Goal: Communication & Community: Answer question/provide support

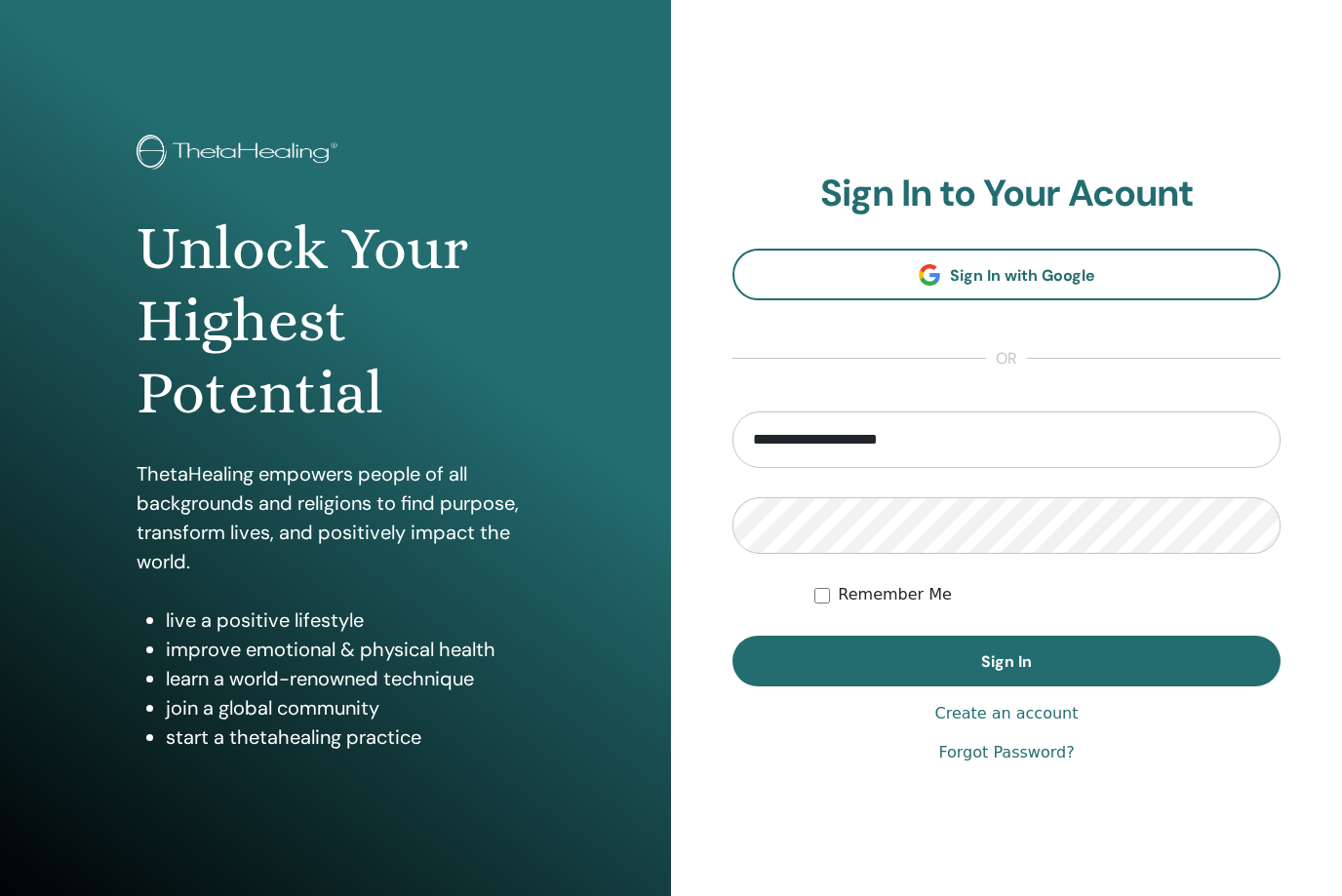
type input "**********"
click at [1006, 661] on button "Sign In" at bounding box center [1007, 661] width 548 height 51
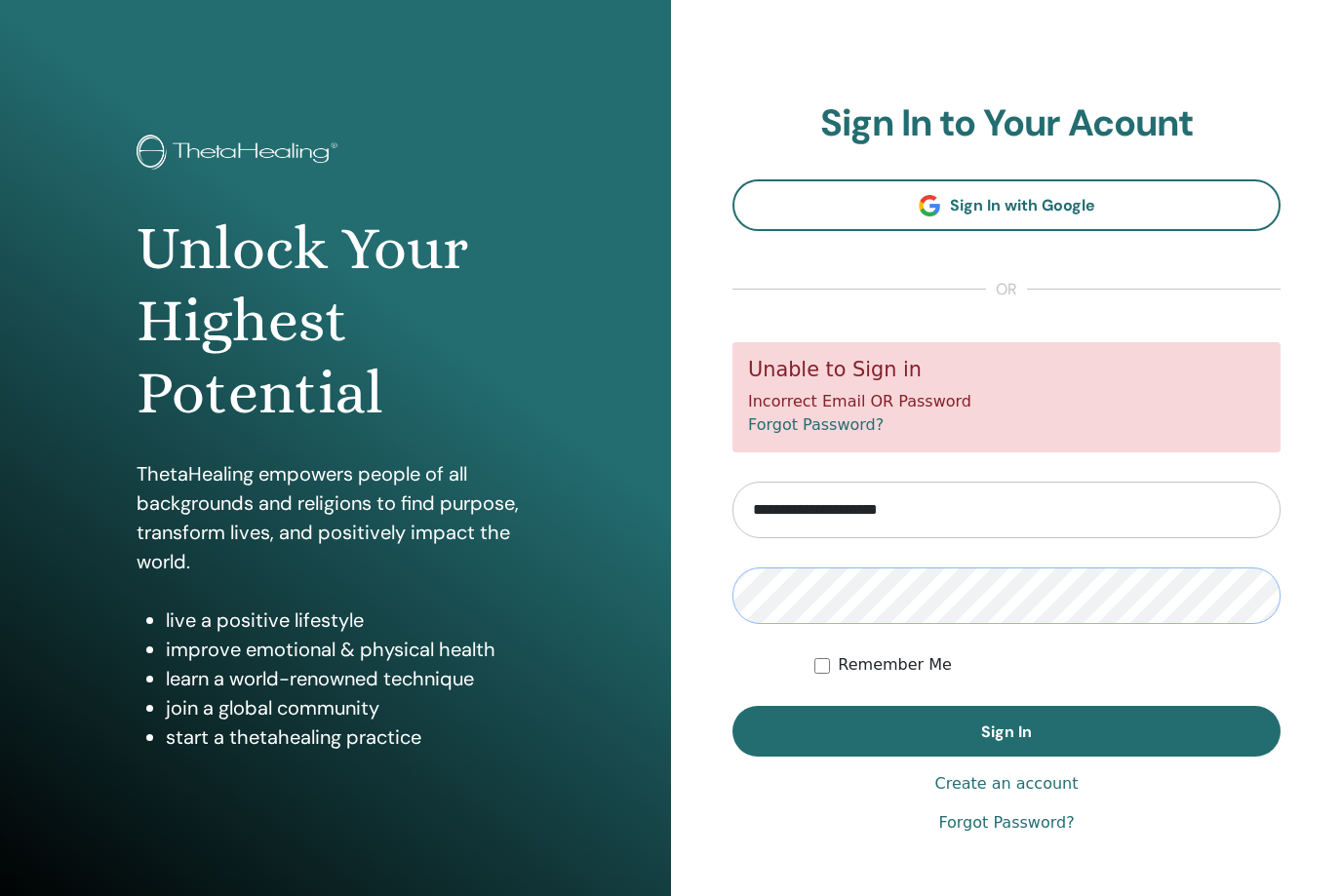
click at [1006, 731] on button "Sign In" at bounding box center [1007, 731] width 548 height 51
click at [837, 420] on link "Forgot Password?" at bounding box center [816, 425] width 136 height 19
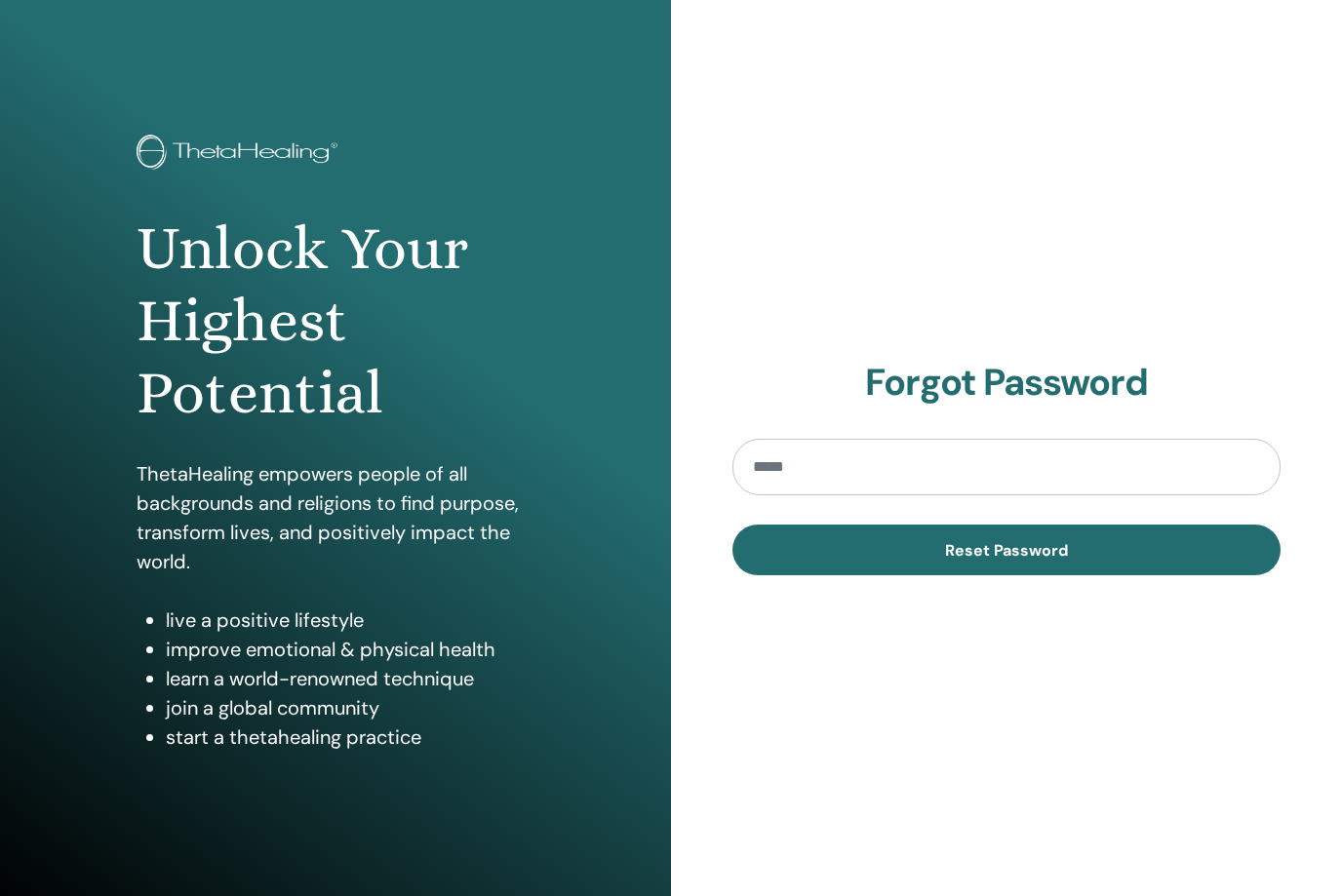
click at [821, 478] on input "email" at bounding box center [1007, 466] width 548 height 57
type input "**********"
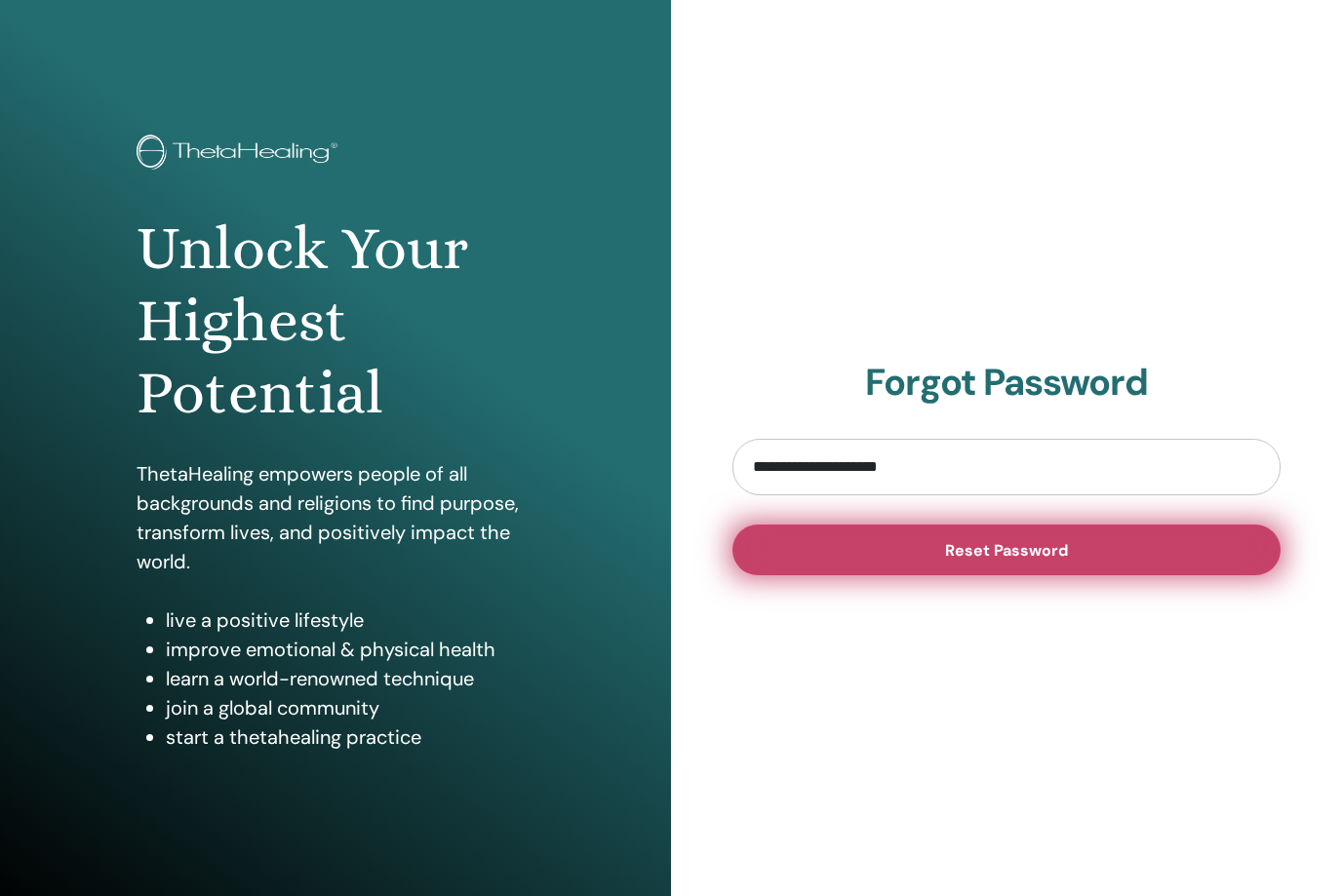
click at [892, 538] on button "Reset Password" at bounding box center [1007, 549] width 548 height 51
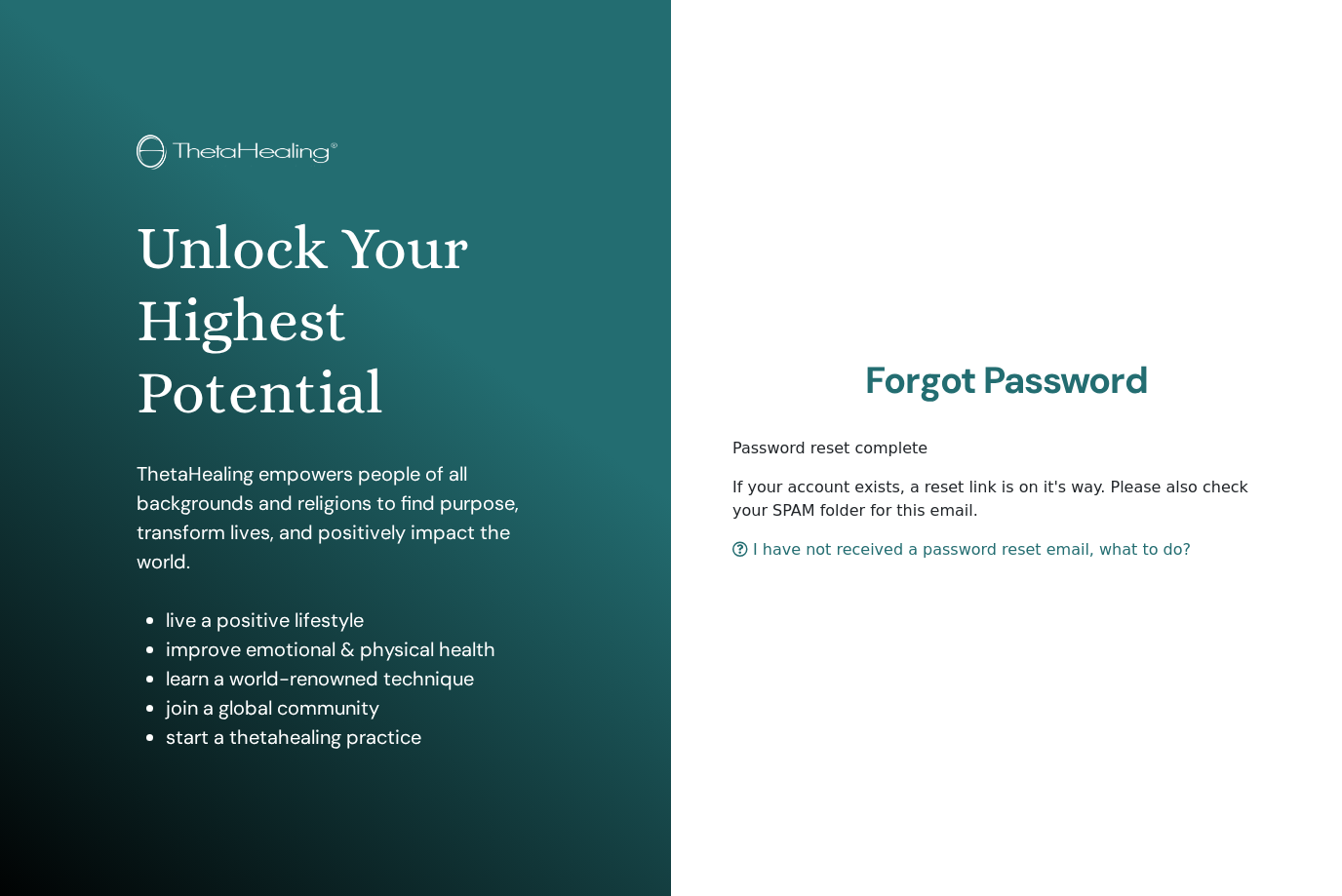
scroll to position [40, 0]
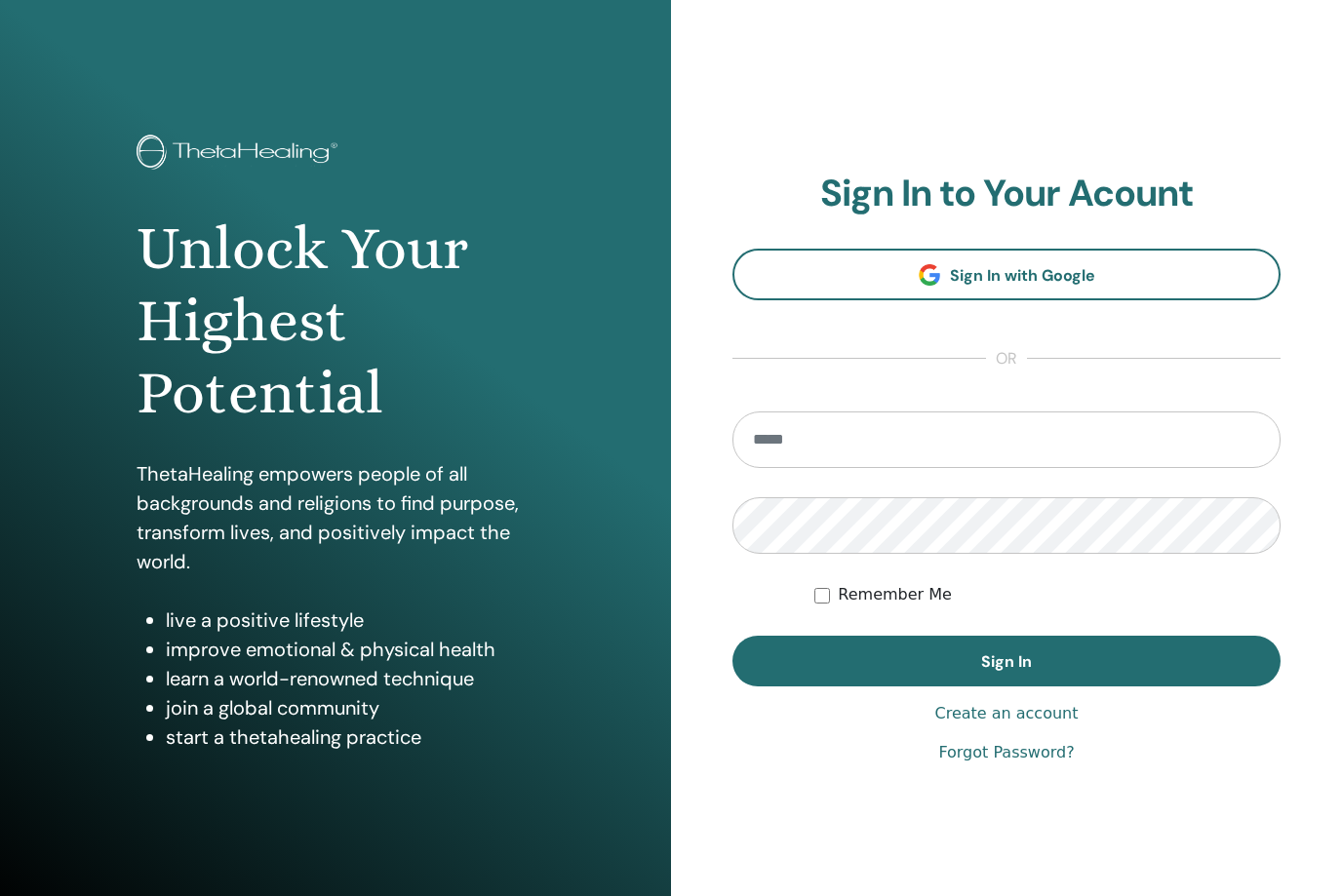
click at [818, 454] on input "email" at bounding box center [1007, 440] width 548 height 57
type input "**********"
click at [1006, 661] on button "Sign In" at bounding box center [1007, 661] width 548 height 51
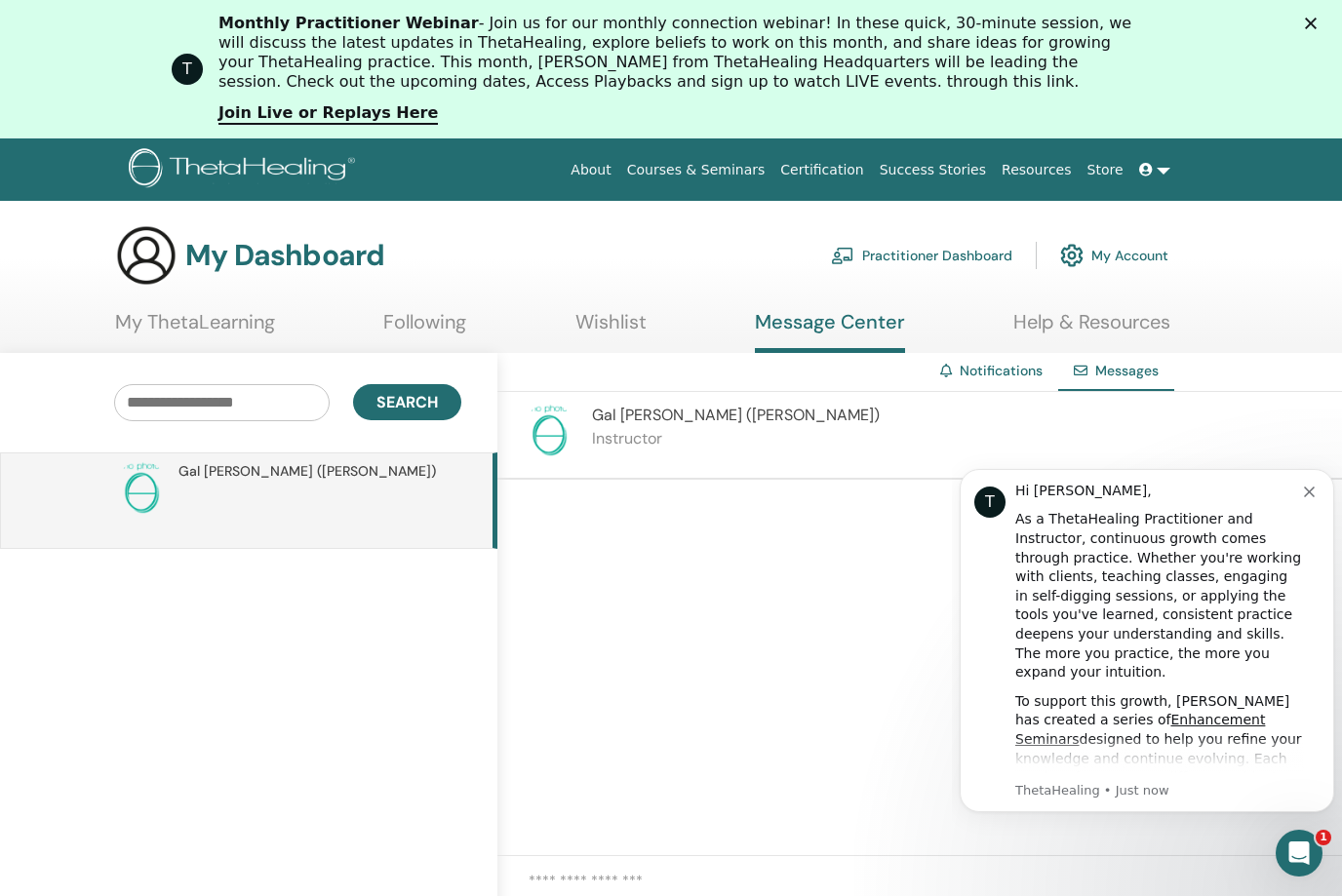
click at [1310, 491] on icon "Dismiss notification" at bounding box center [1309, 491] width 11 height 11
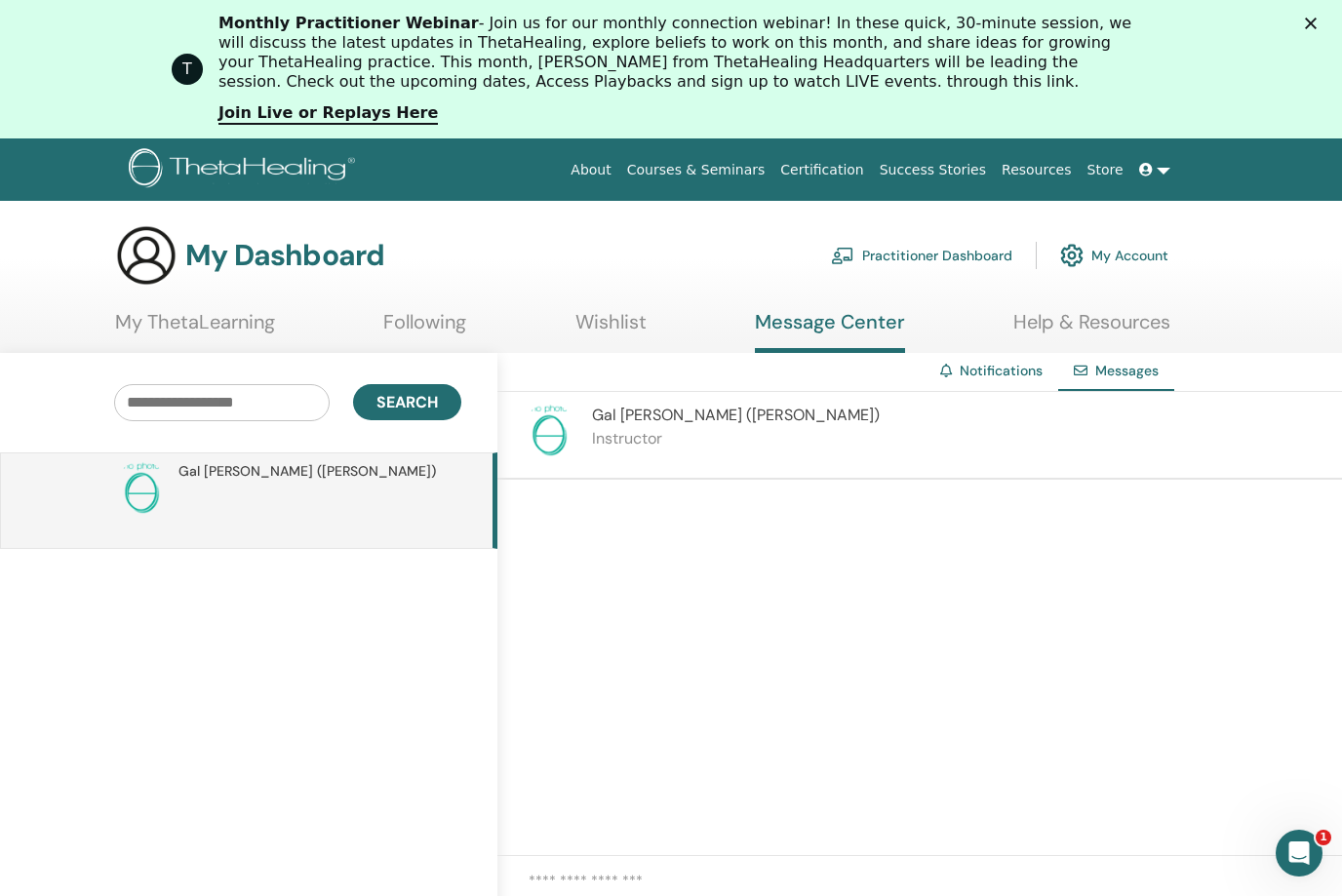
click at [244, 322] on link "My ThetaLearning" at bounding box center [194, 329] width 160 height 38
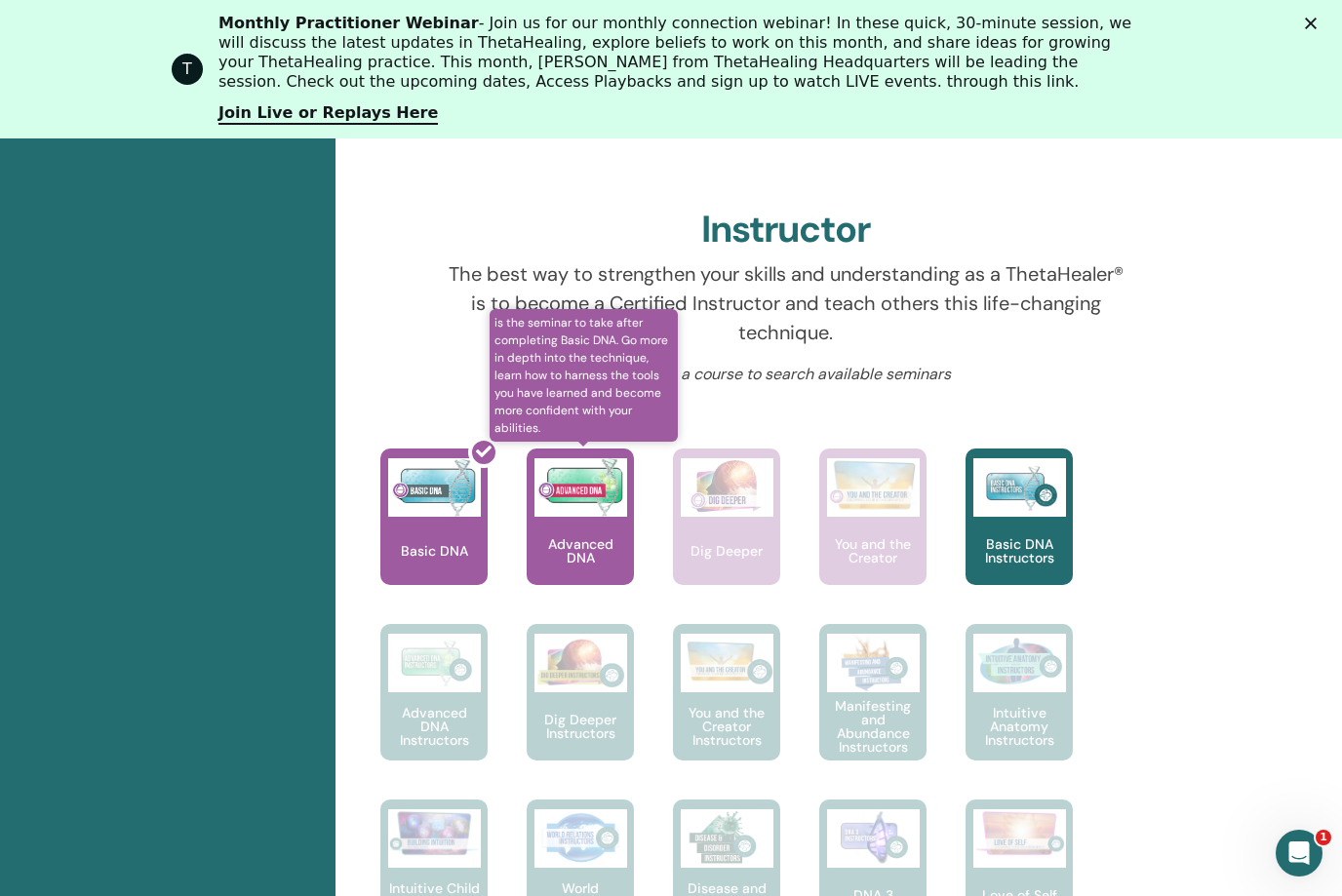
click at [599, 507] on img at bounding box center [580, 487] width 93 height 59
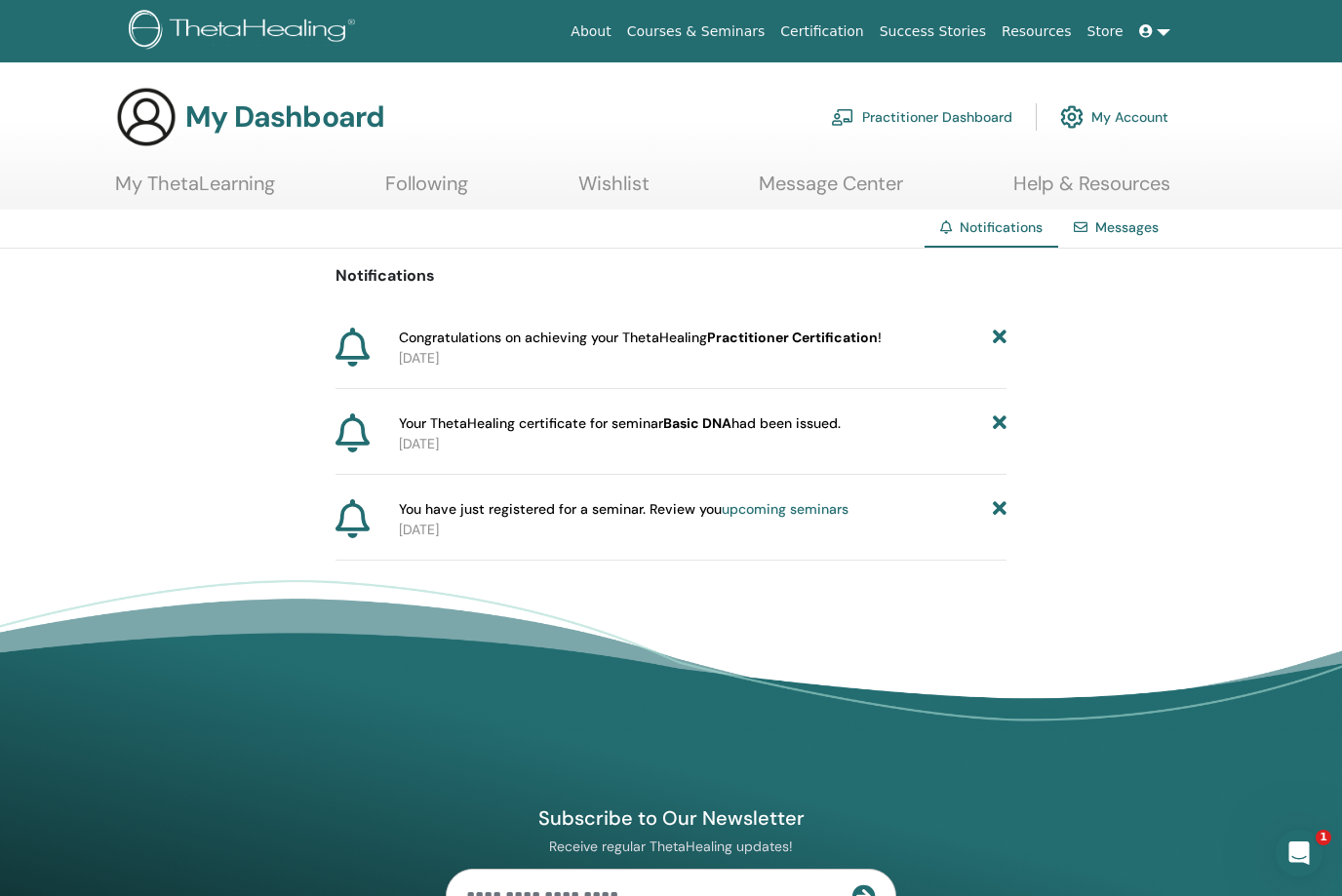
click at [1159, 29] on link at bounding box center [1155, 32] width 47 height 36
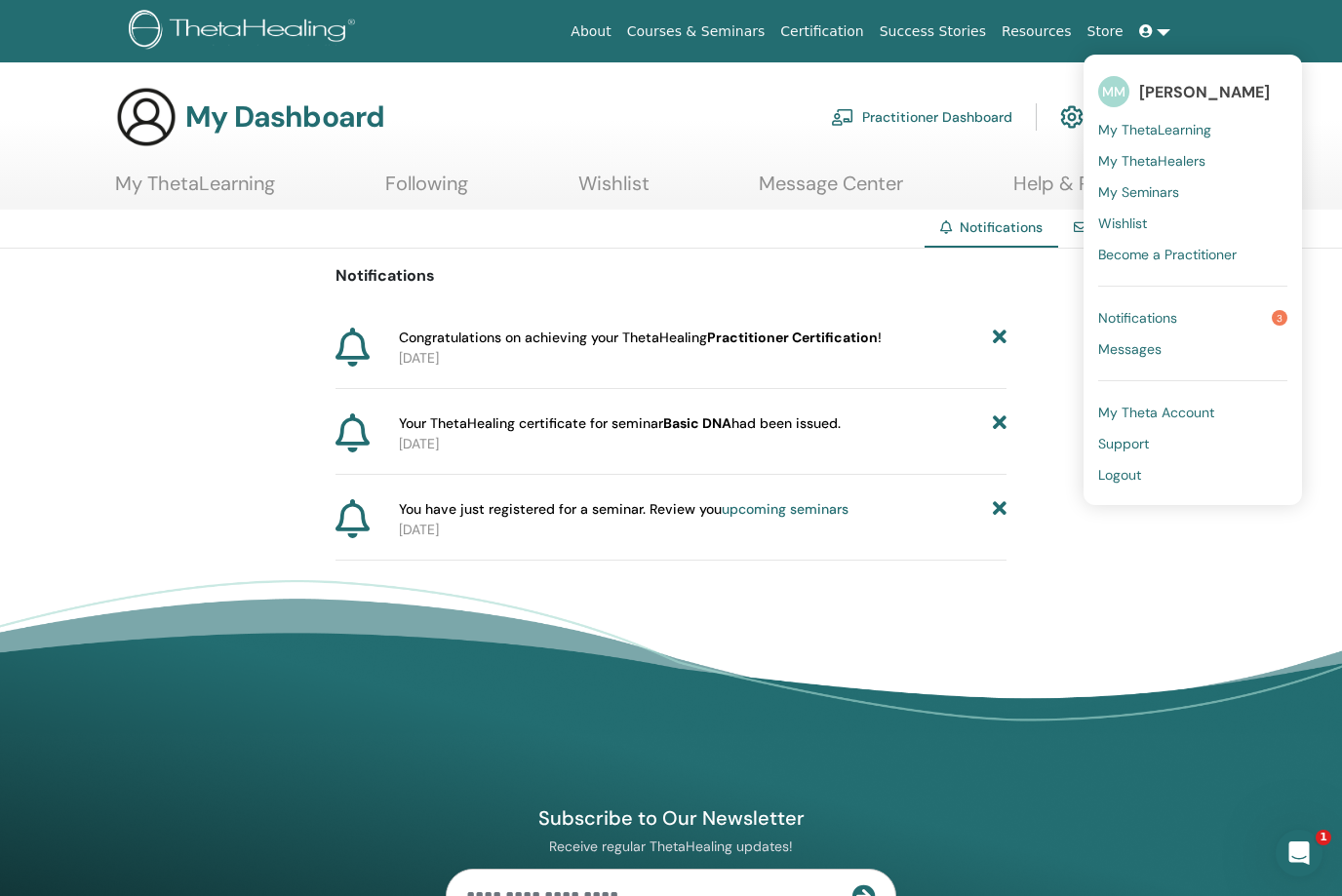
click at [896, 186] on link "Message Center" at bounding box center [831, 190] width 145 height 38
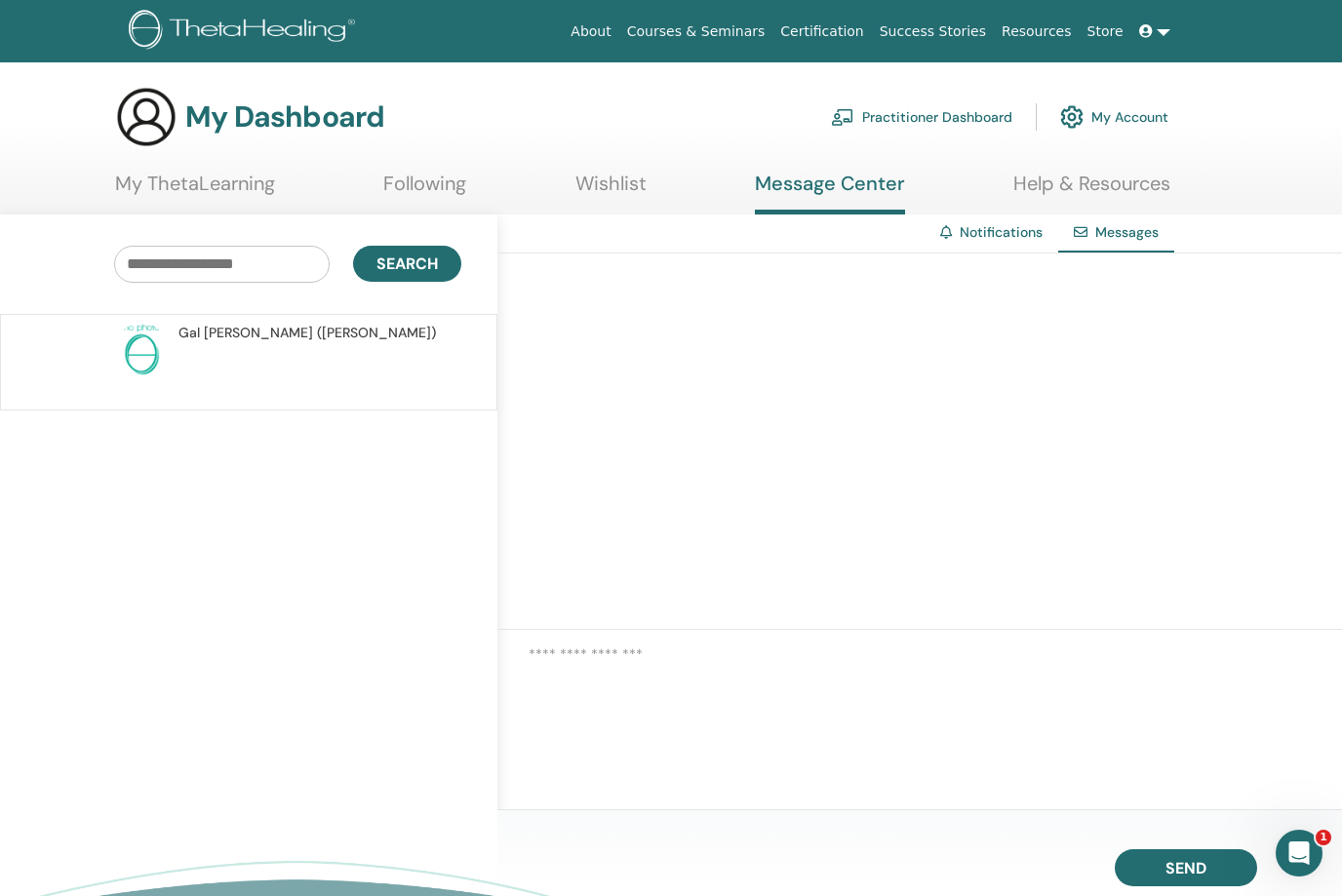
click at [642, 183] on link "Wishlist" at bounding box center [610, 190] width 71 height 38
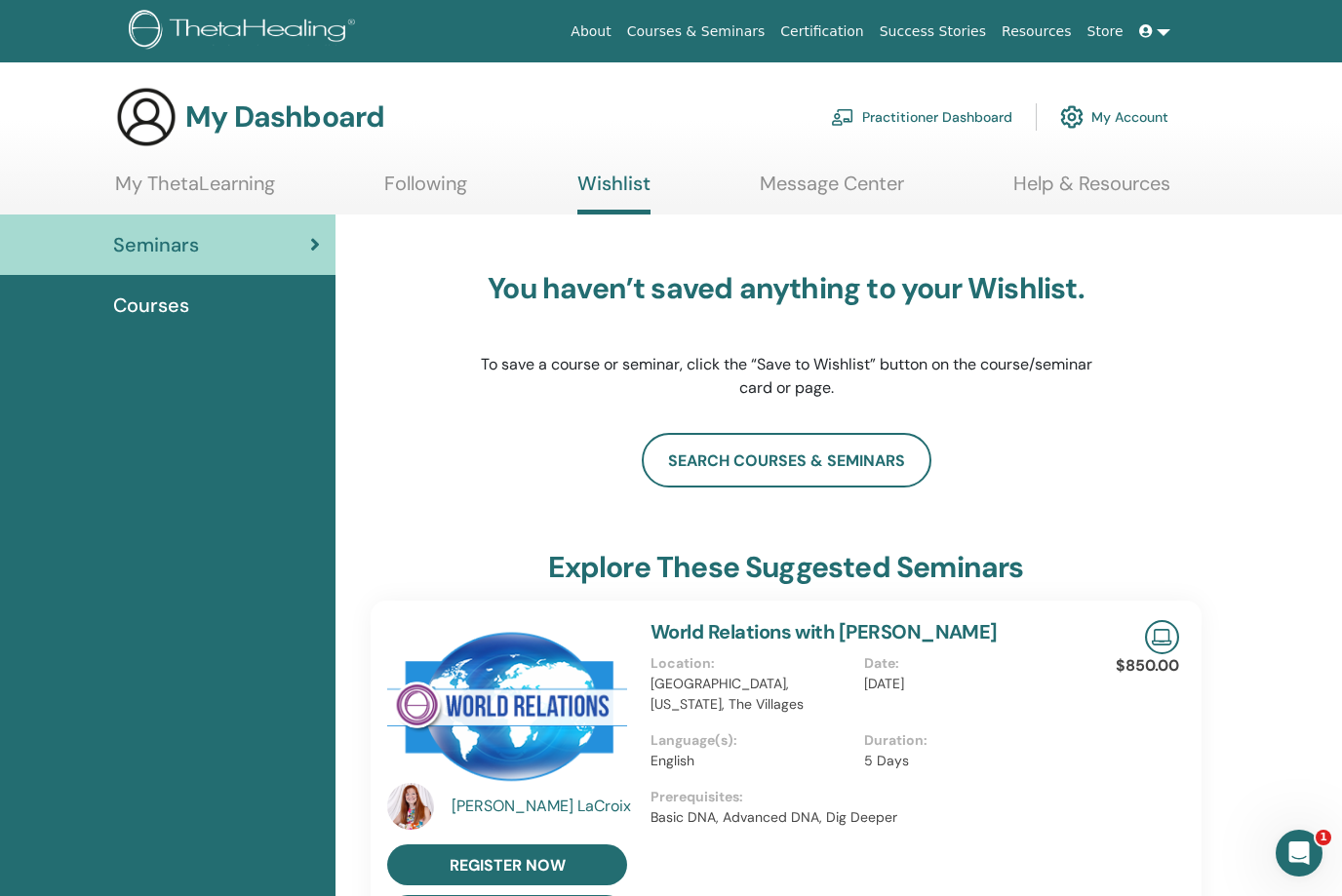
click at [444, 181] on link "Following" at bounding box center [425, 190] width 83 height 38
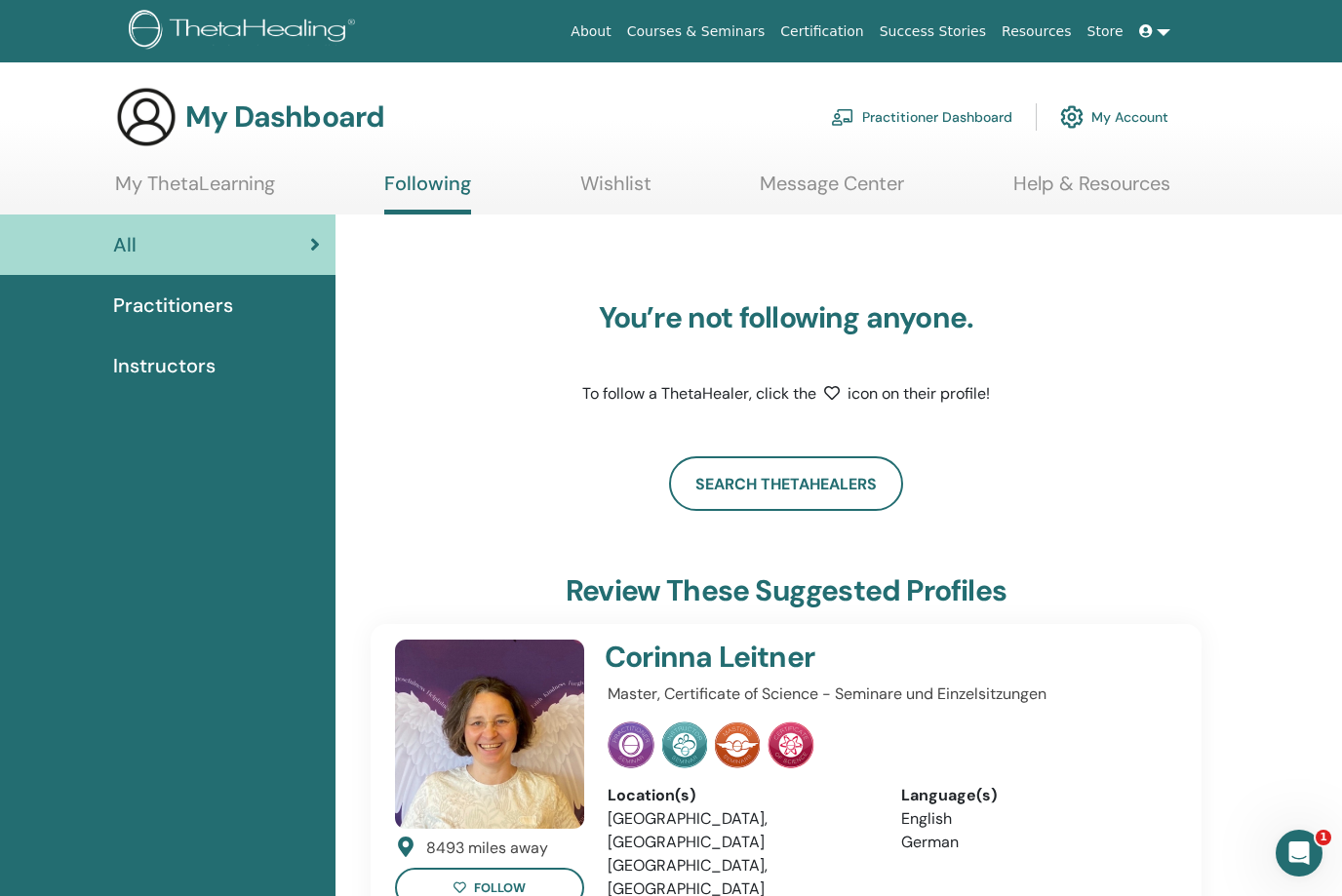
click at [235, 178] on link "My ThetaLearning" at bounding box center [194, 190] width 160 height 38
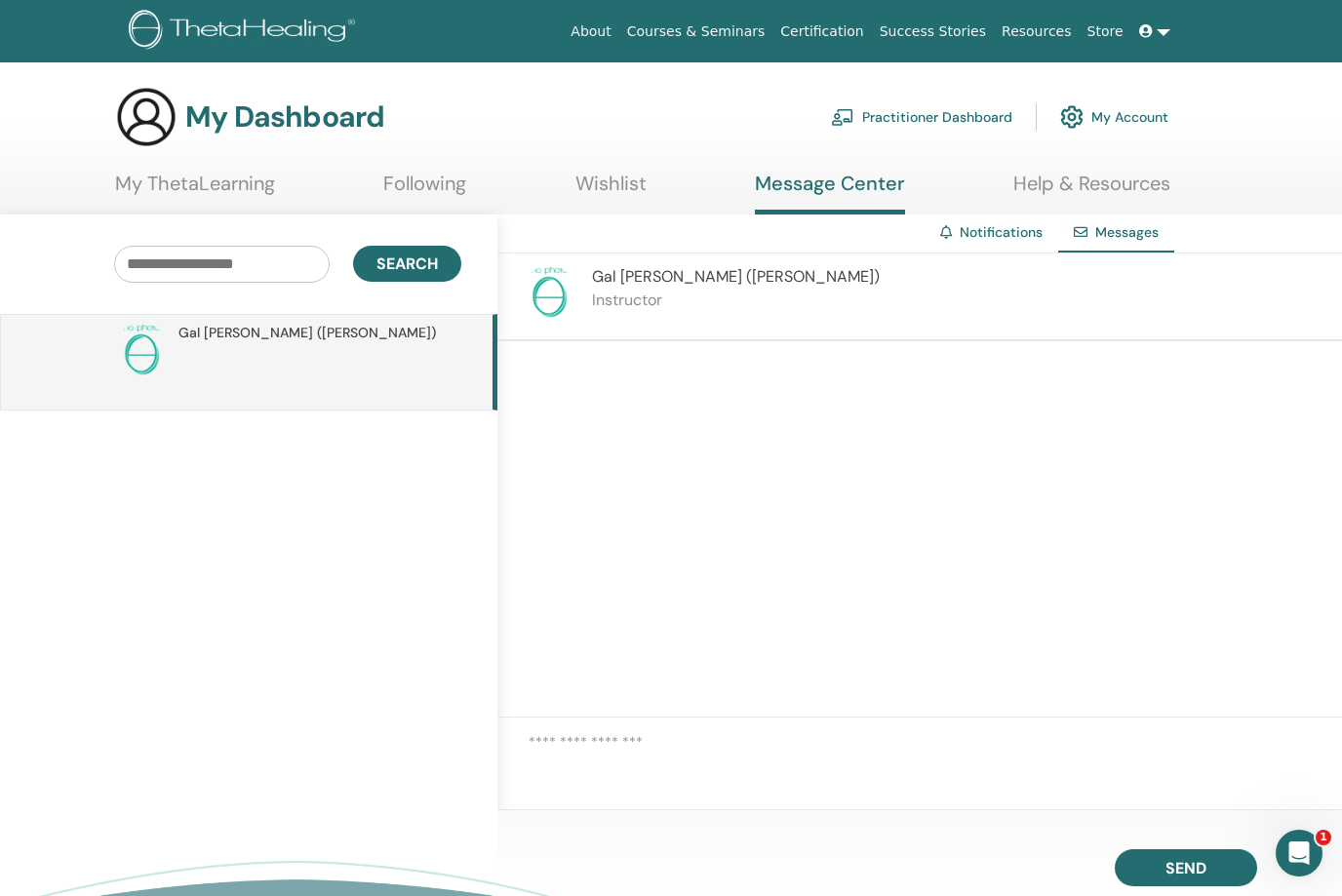
click at [707, 767] on textarea at bounding box center [935, 762] width 814 height 63
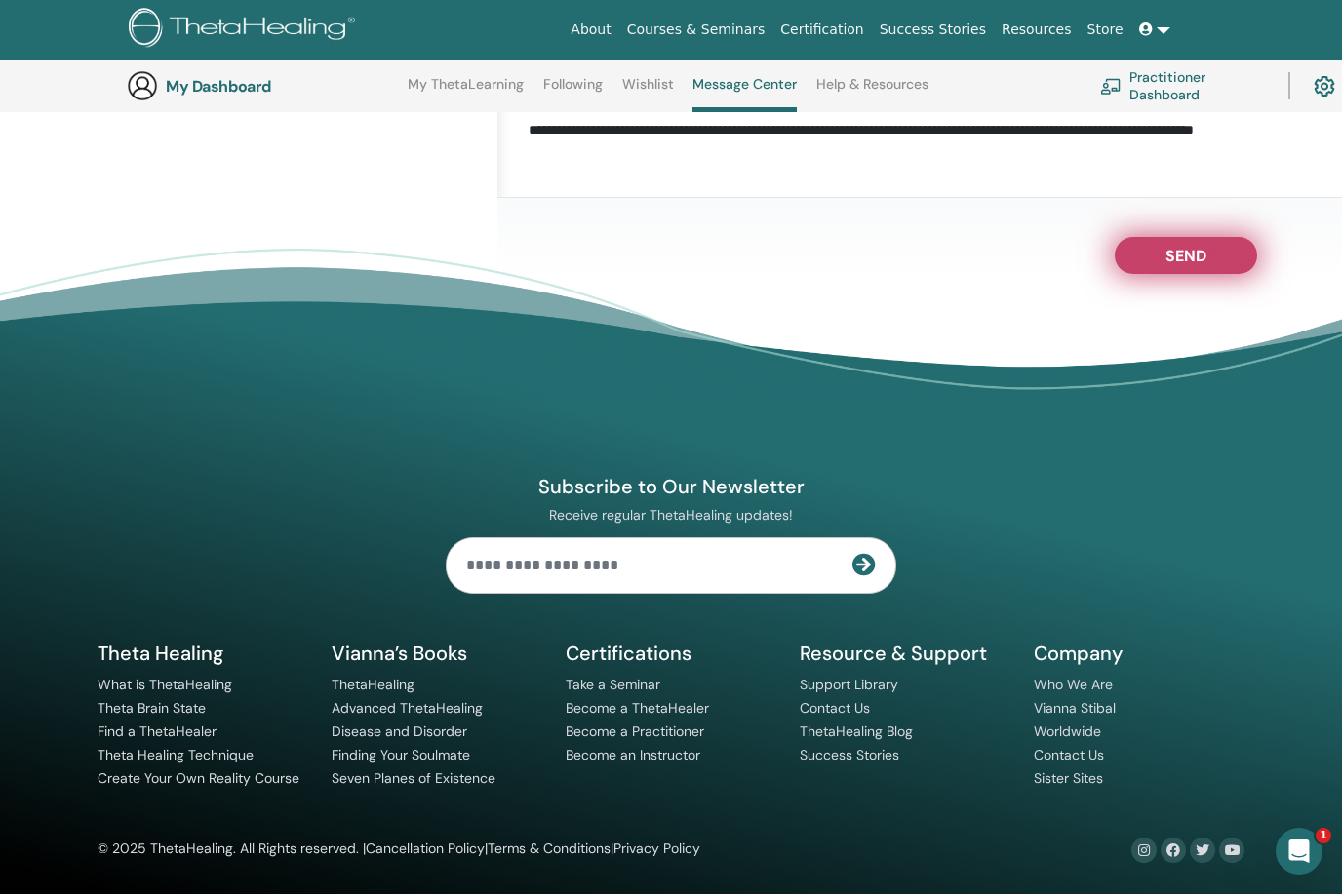
type textarea "**********"
click at [1185, 252] on span "Send" at bounding box center [1185, 254] width 41 height 14
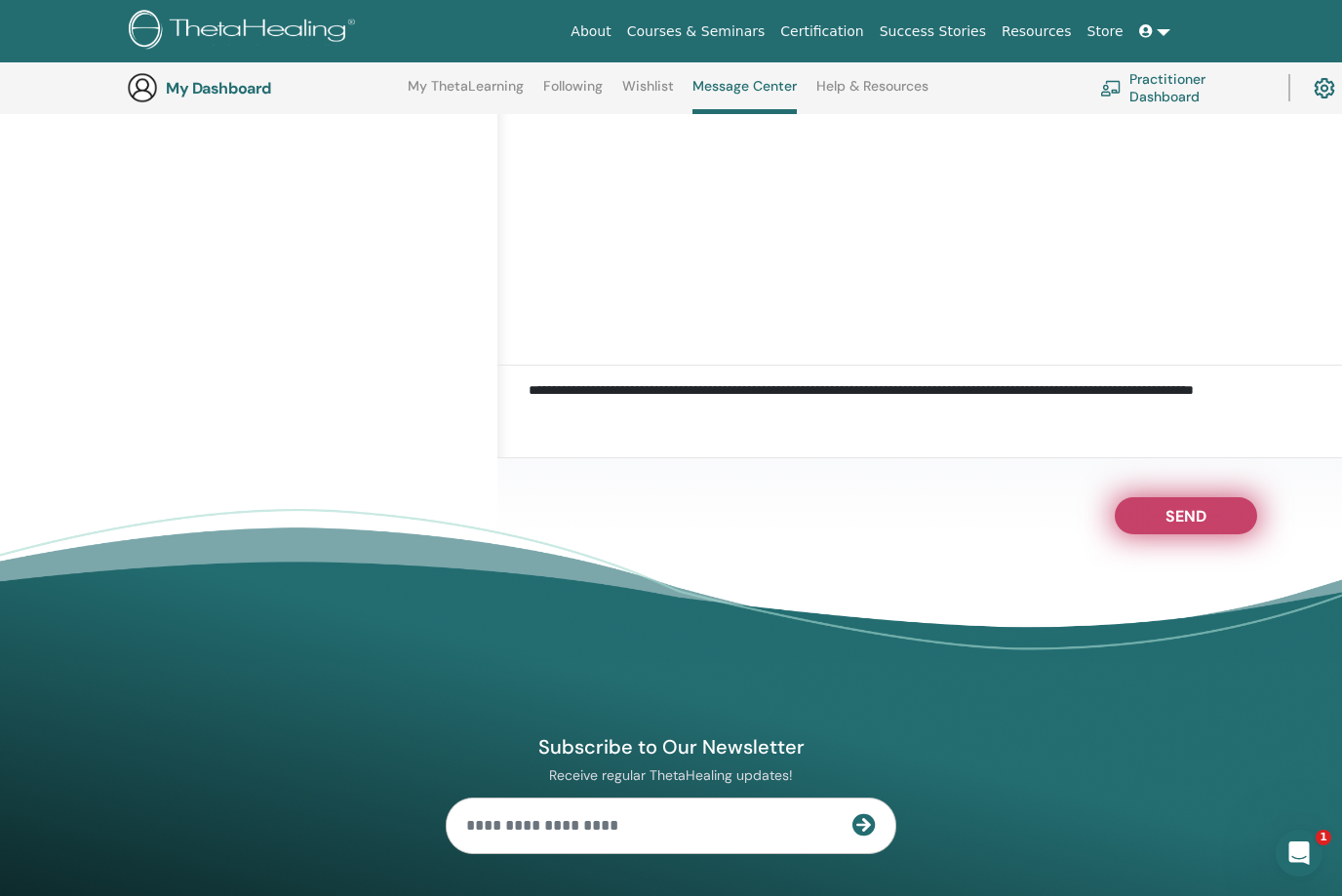
scroll to position [365, 0]
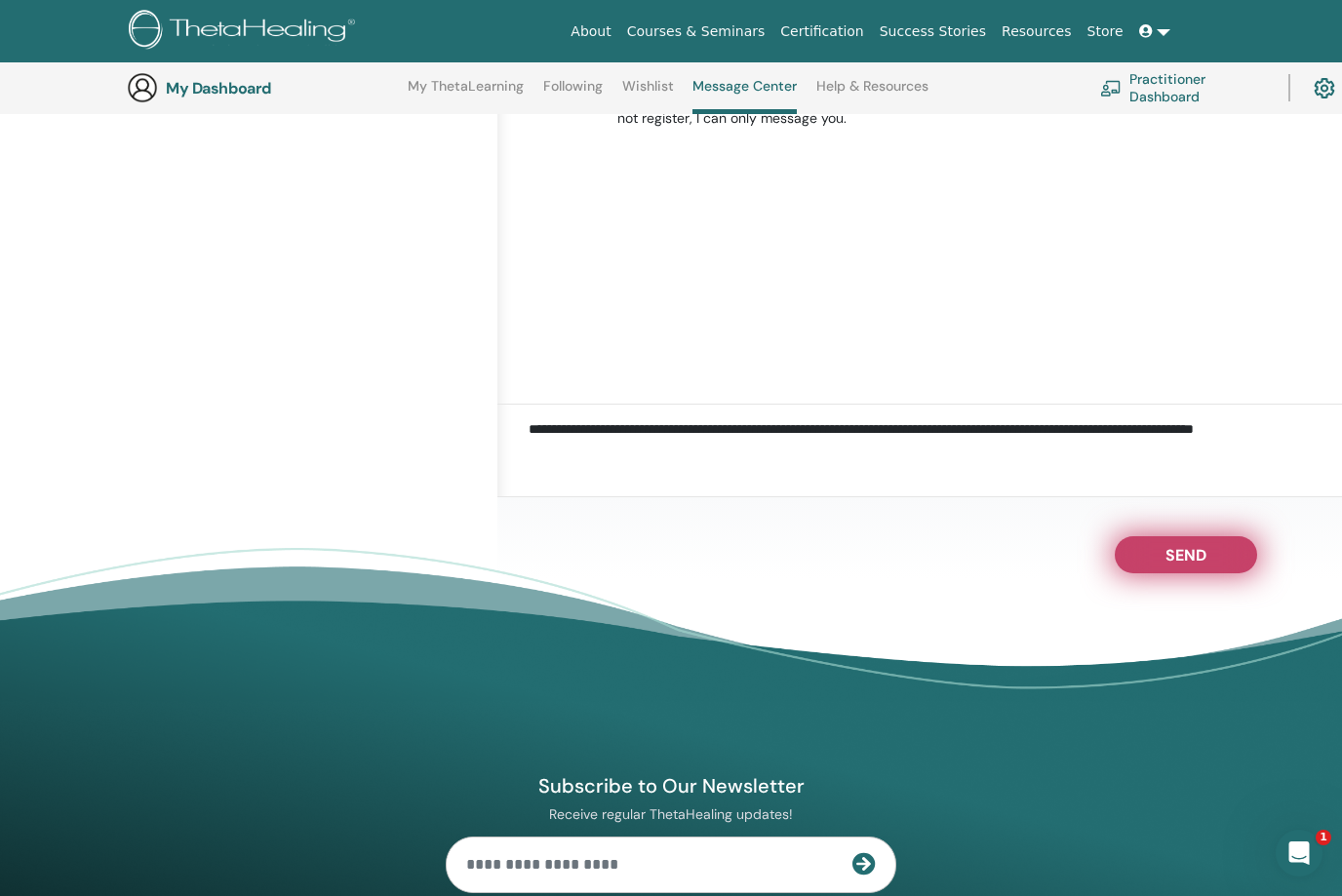
click at [1196, 558] on span "Send" at bounding box center [1185, 552] width 41 height 14
click at [1202, 558] on span "Send" at bounding box center [1185, 552] width 41 height 14
click at [1200, 558] on span "Send" at bounding box center [1185, 552] width 41 height 14
click at [1162, 573] on div "Send" at bounding box center [919, 600] width 844 height 205
click at [1225, 573] on button "Send" at bounding box center [1185, 554] width 143 height 37
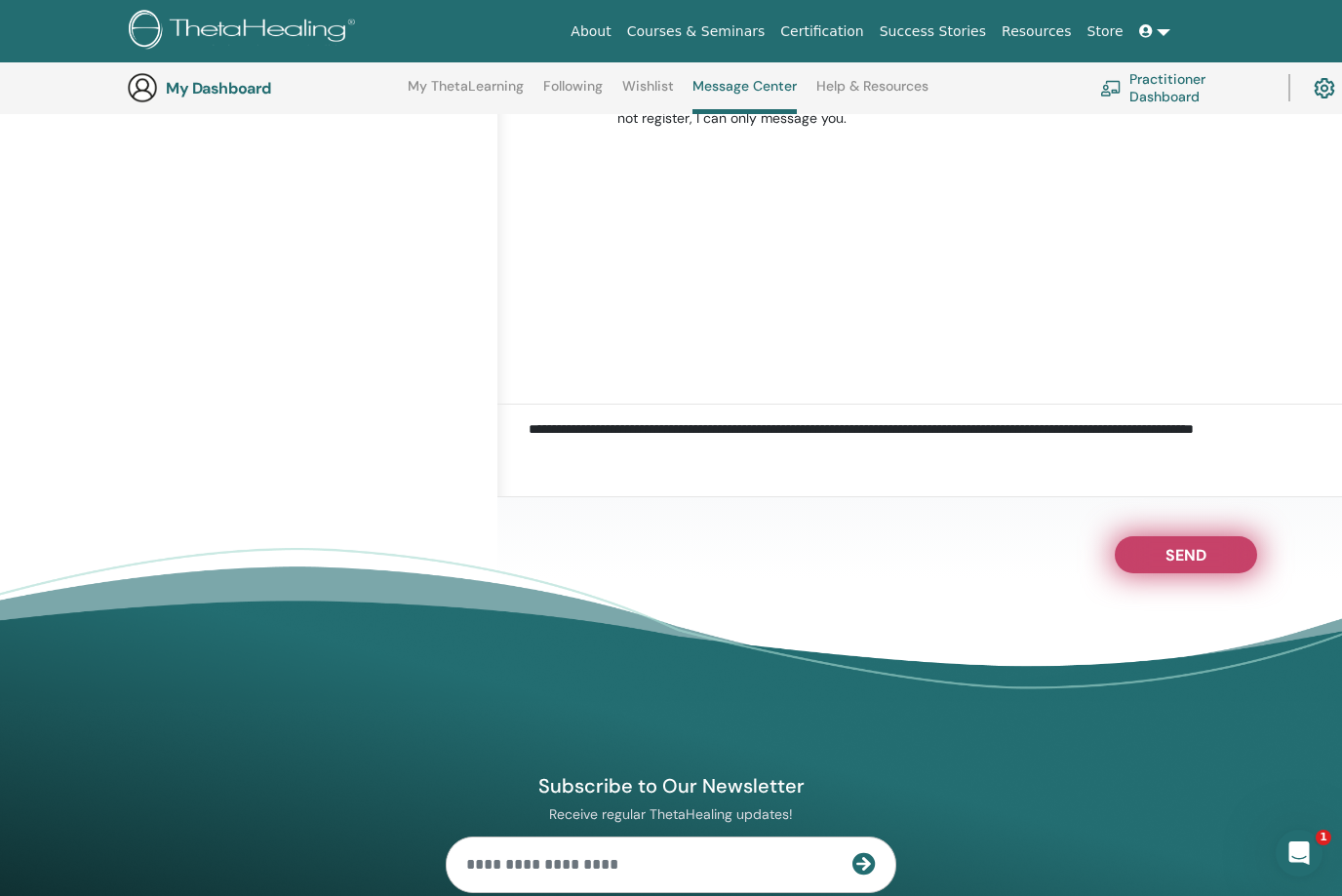
click at [1156, 573] on div "Send" at bounding box center [919, 600] width 844 height 205
click at [1158, 573] on button "Send" at bounding box center [1185, 554] width 143 height 37
click at [1168, 573] on button "Send" at bounding box center [1185, 554] width 143 height 37
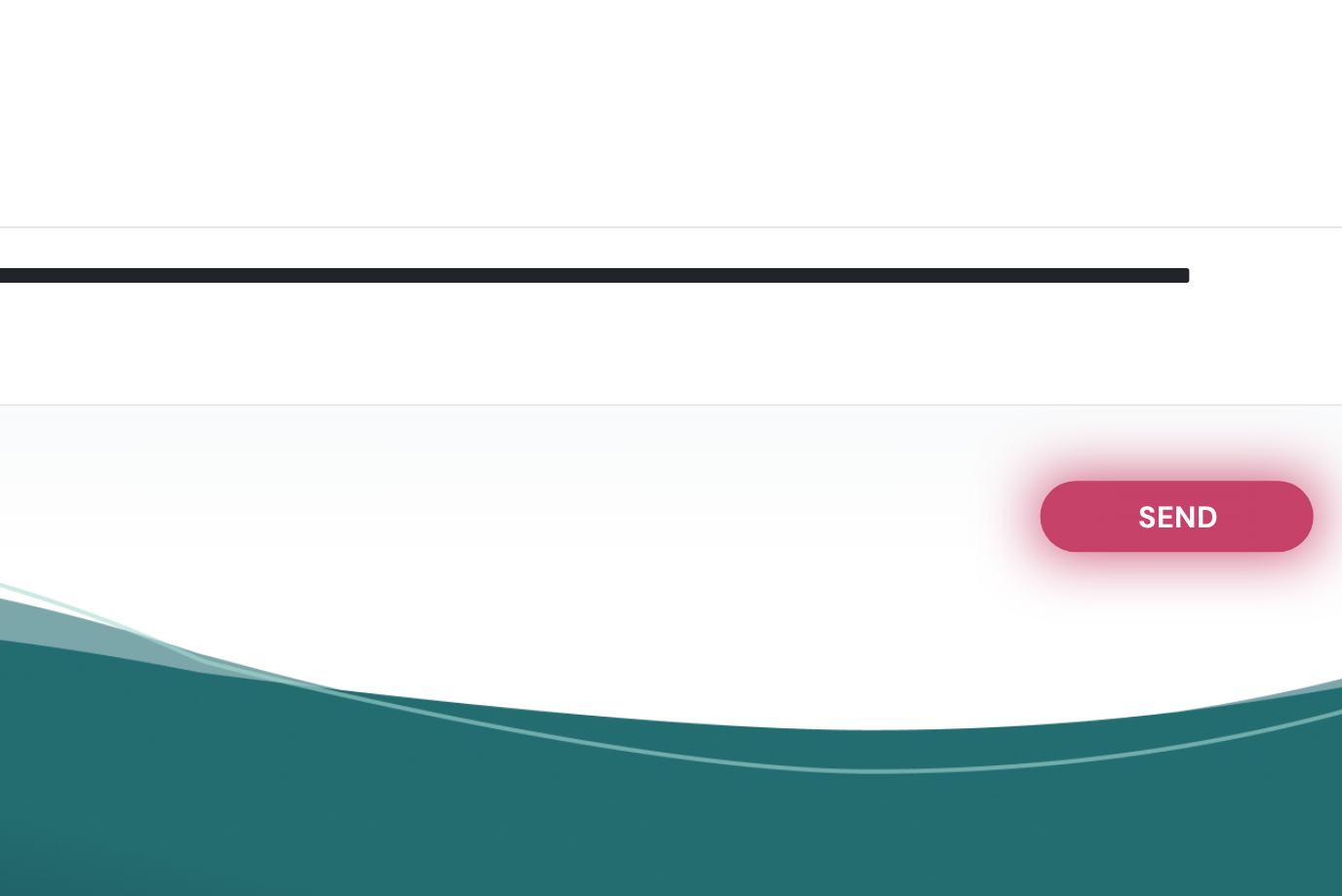
click at [1166, 513] on span "Send" at bounding box center [1185, 520] width 41 height 14
click at [1115, 505] on button "Send" at bounding box center [1185, 523] width 143 height 37
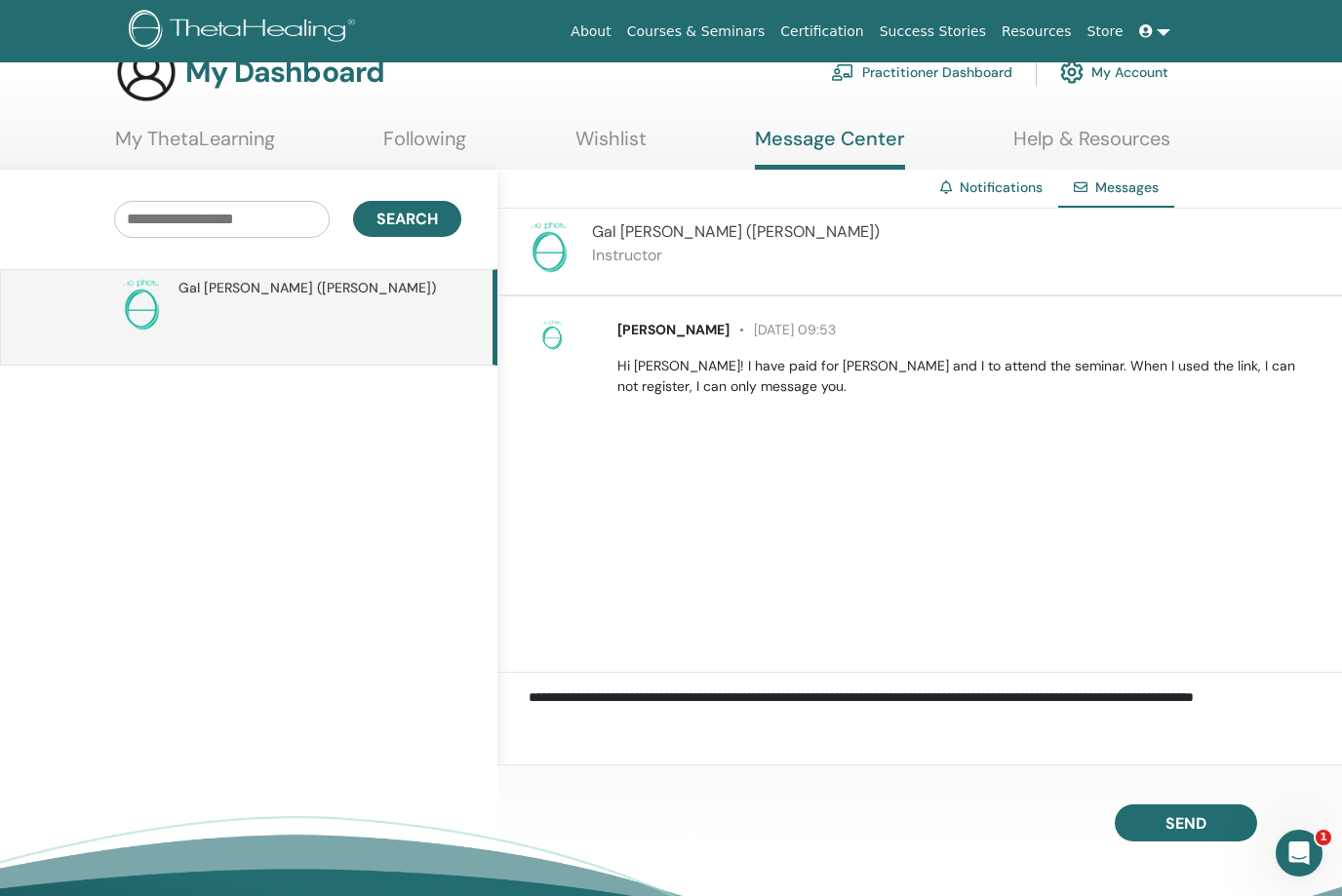
scroll to position [0, 0]
